Goal: Task Accomplishment & Management: Use online tool/utility

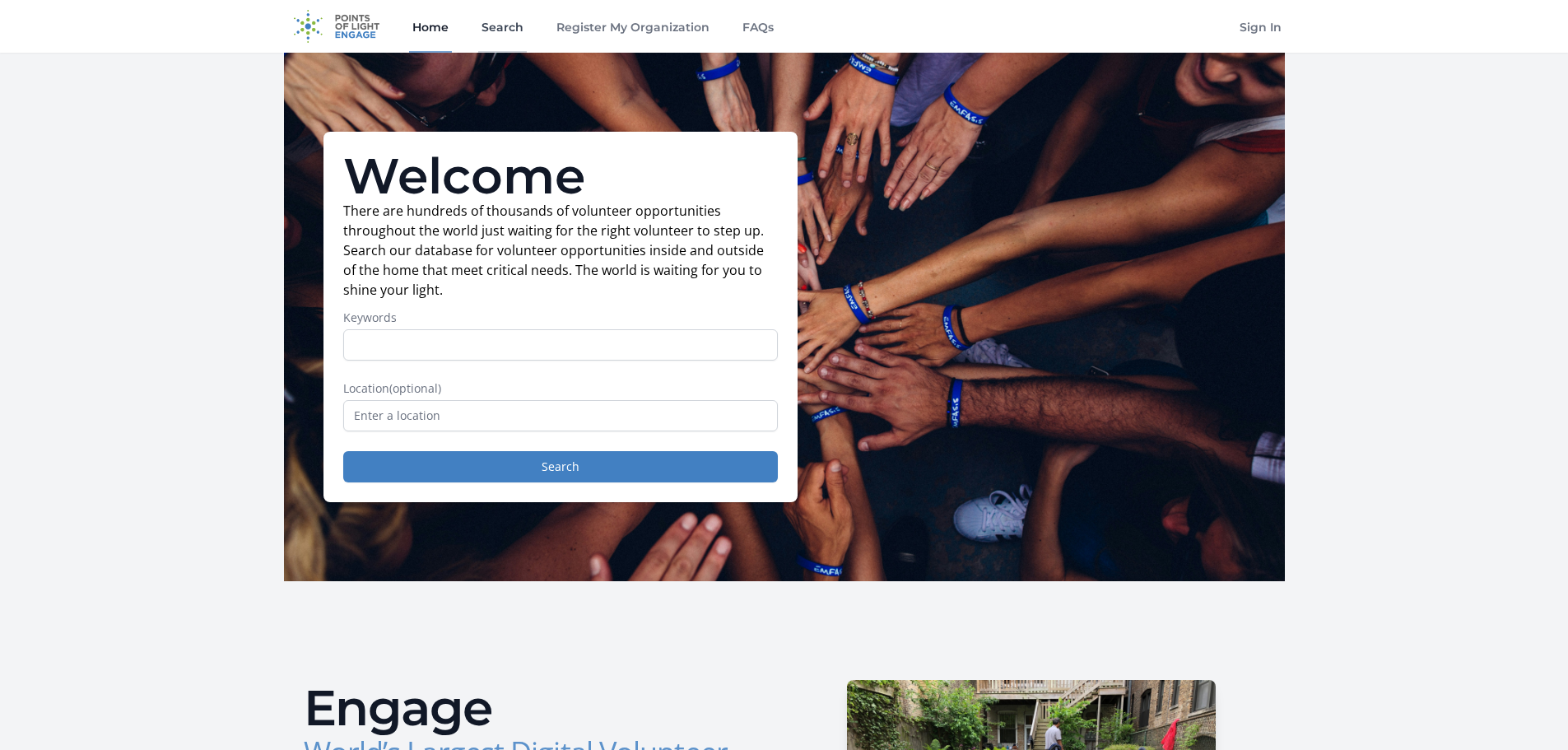
click at [485, 27] on link "Search" at bounding box center [502, 26] width 49 height 52
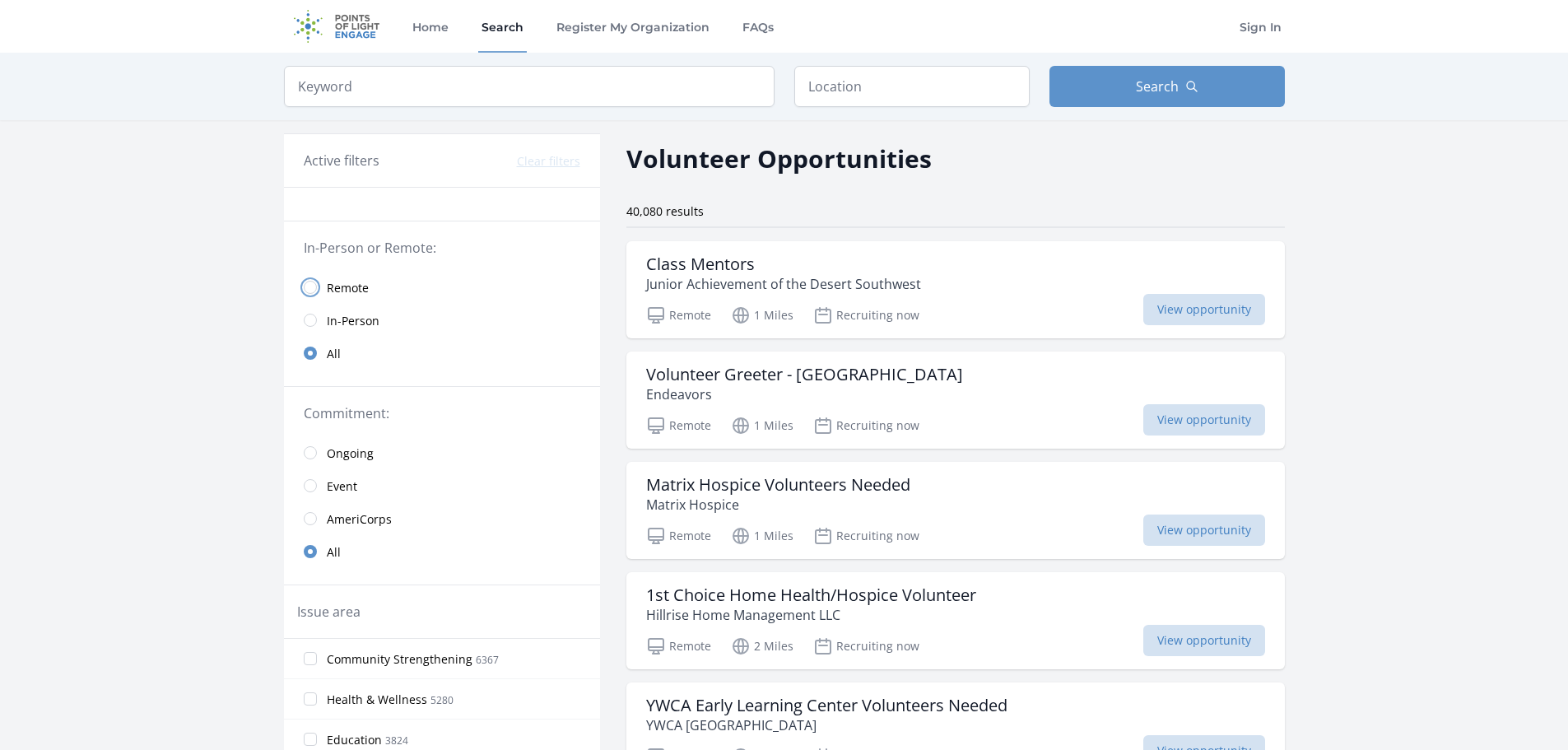
click at [305, 285] on input "radio" at bounding box center [310, 287] width 13 height 13
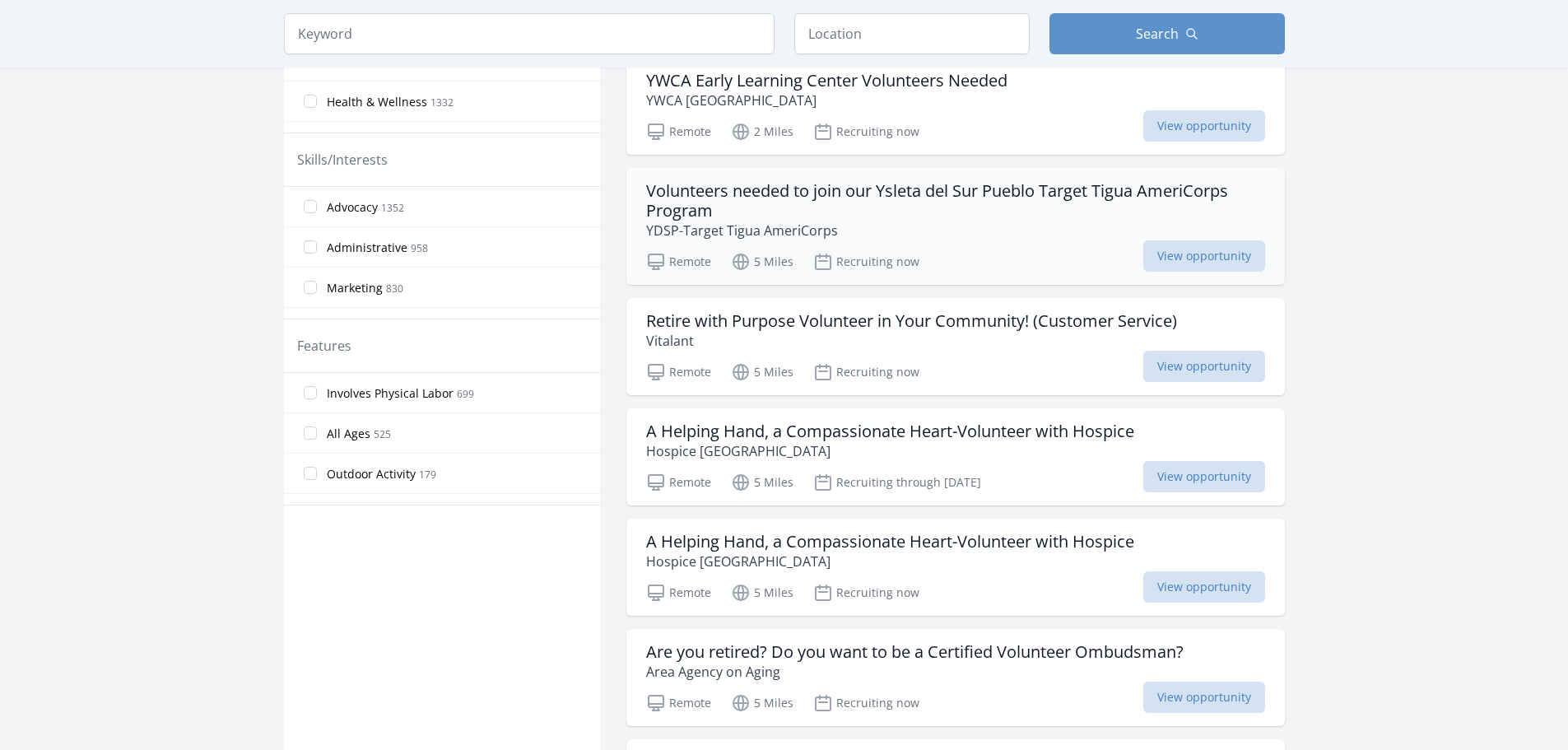
scroll to position [658, 0]
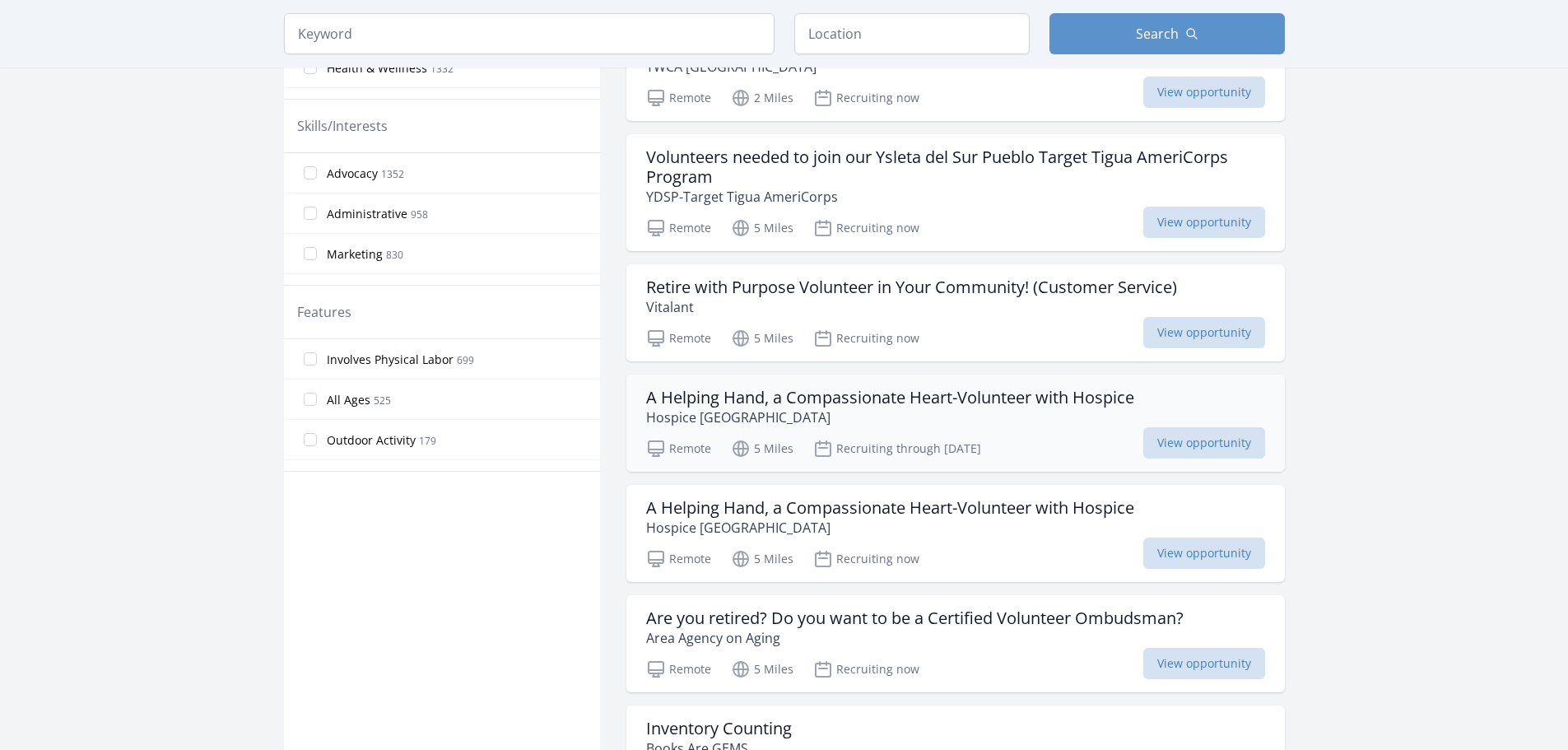
click at [981, 382] on div "A Helping Hand, a Compassionate Heart-Volunteer with Hospice Hospice El Paso Re…" at bounding box center [955, 423] width 658 height 97
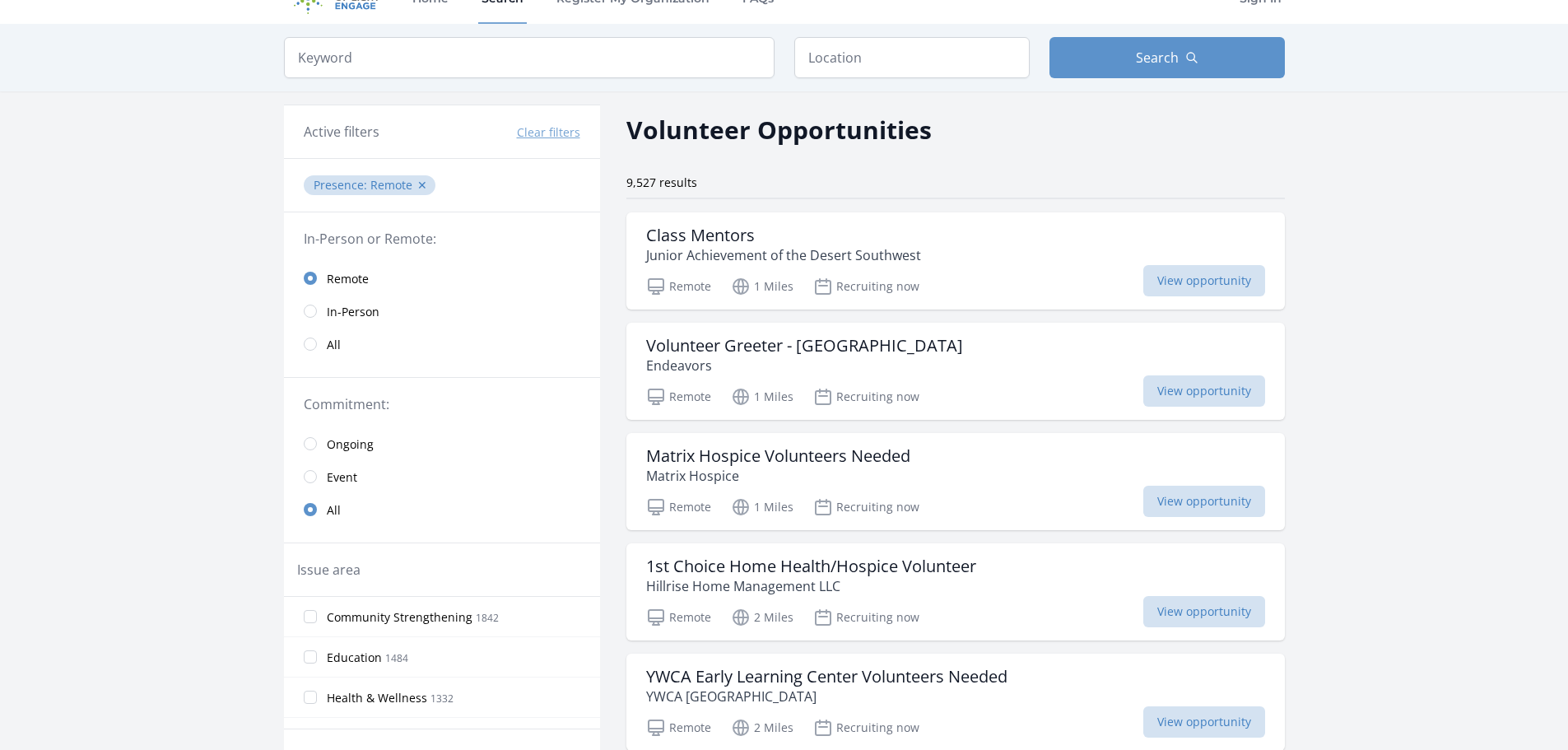
scroll to position [0, 0]
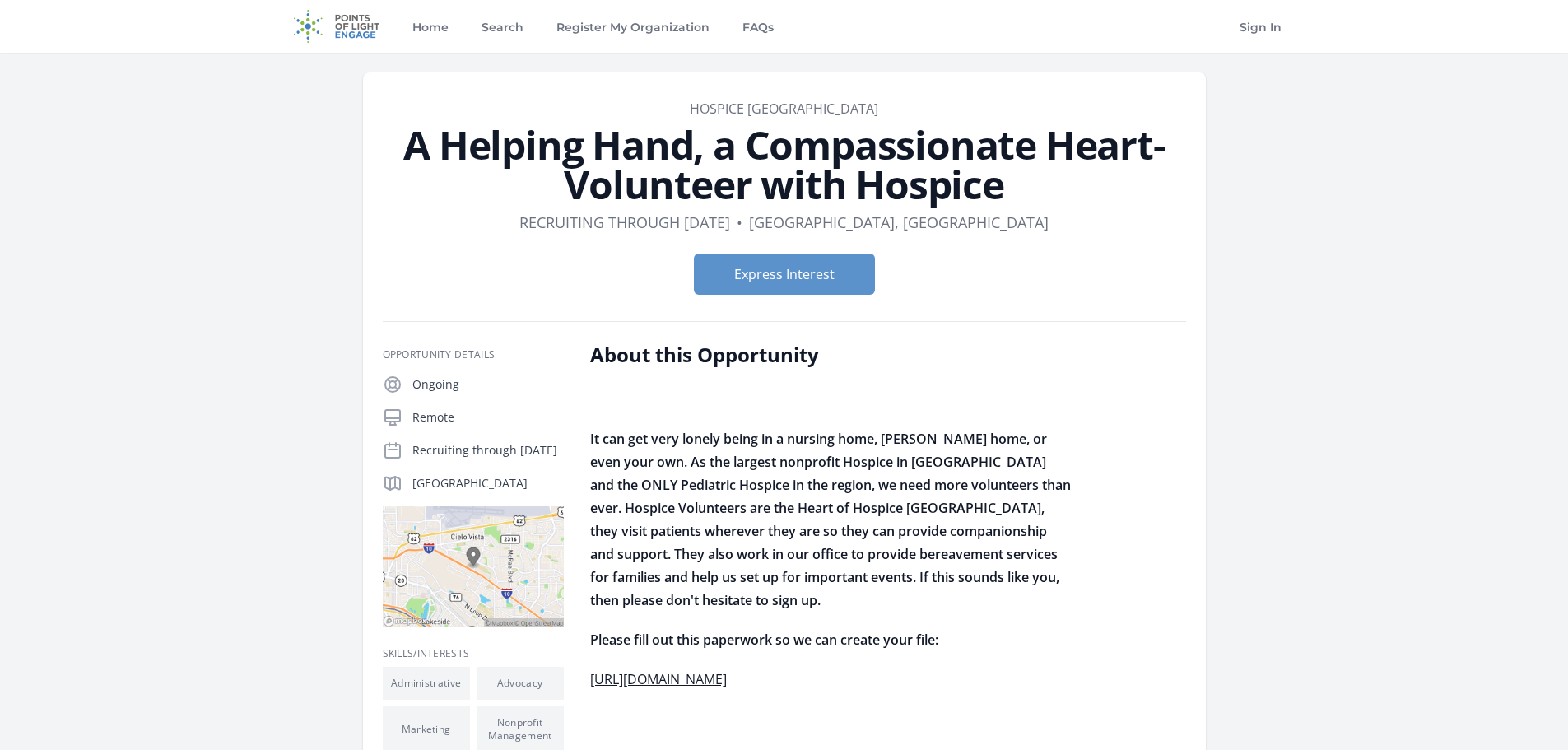
scroll to position [83, 0]
